Goal: Download file/media

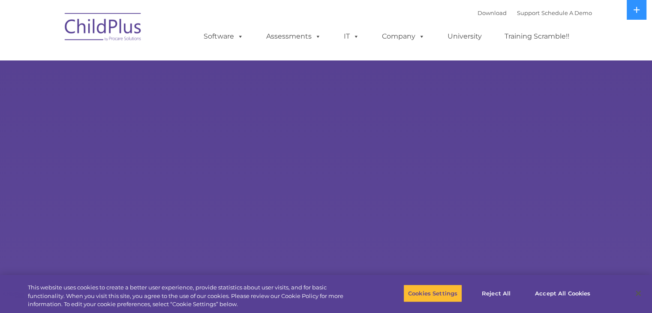
select select "MEDIUM"
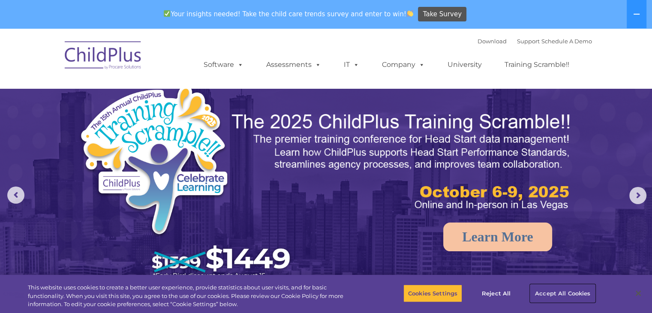
click at [570, 297] on button "Accept All Cookies" at bounding box center [563, 293] width 65 height 18
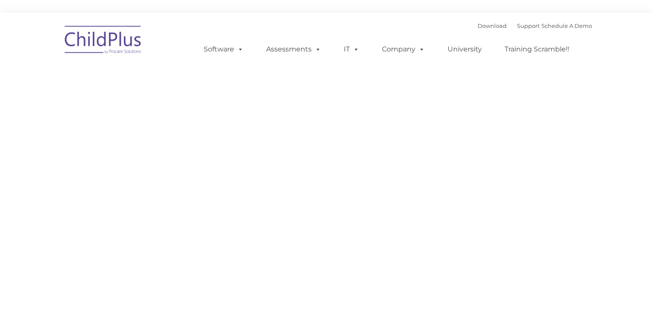
type input ""
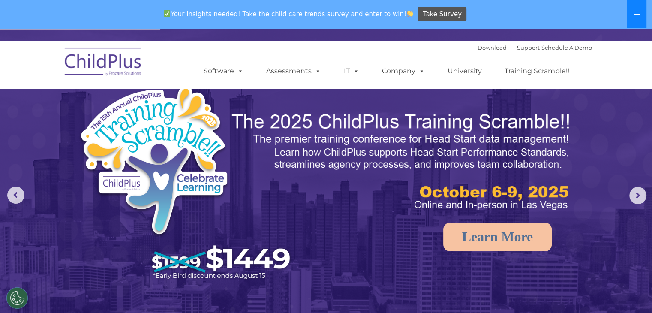
click at [641, 10] on button at bounding box center [637, 14] width 20 height 28
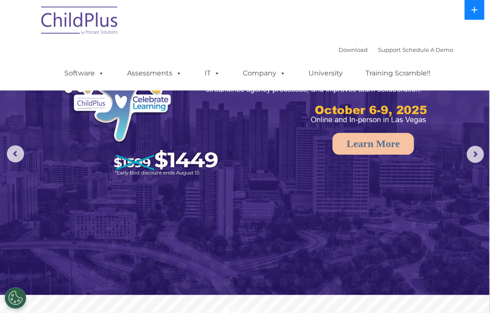
click at [479, 6] on button at bounding box center [475, 10] width 20 height 20
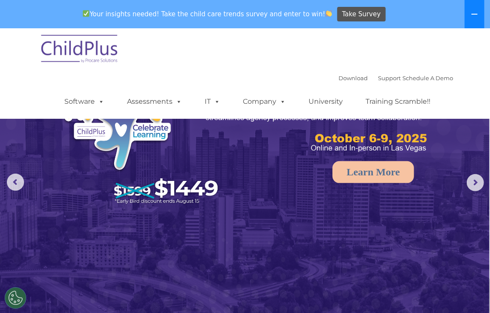
click at [479, 6] on button at bounding box center [475, 14] width 20 height 28
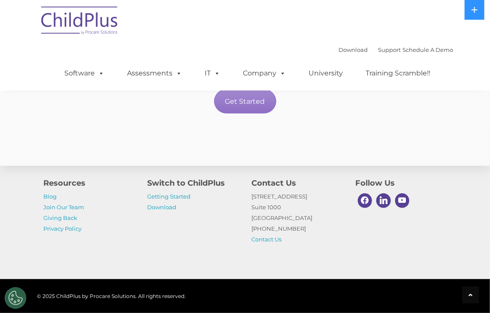
scroll to position [1640, 0]
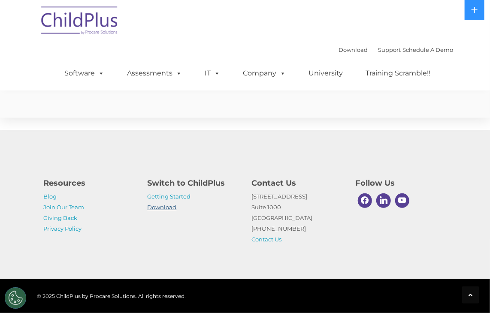
click at [168, 209] on link "Download" at bounding box center [162, 207] width 29 height 7
